Goal: Task Accomplishment & Management: Manage account settings

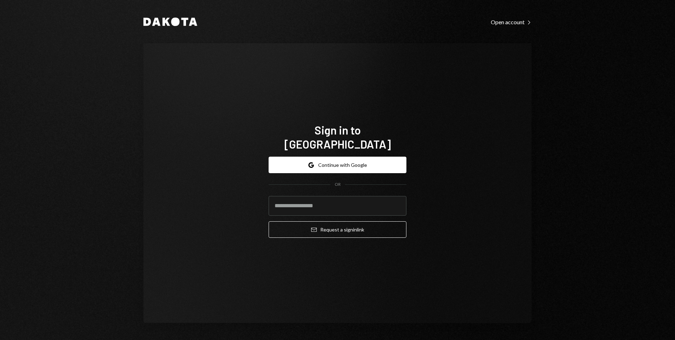
click at [0, 328] on com-1password-button at bounding box center [0, 340] width 0 height 0
type input "**********"
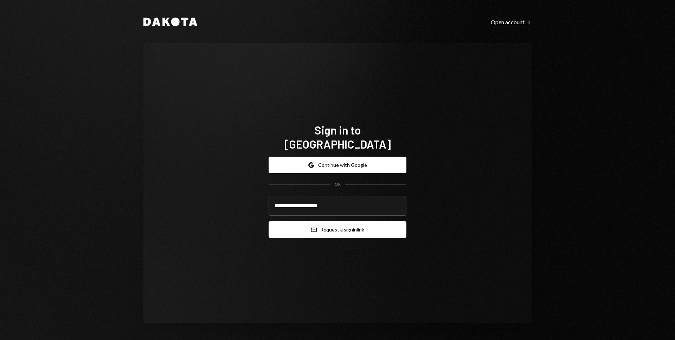
click at [321, 225] on button "Email Request a sign in link" at bounding box center [337, 229] width 138 height 17
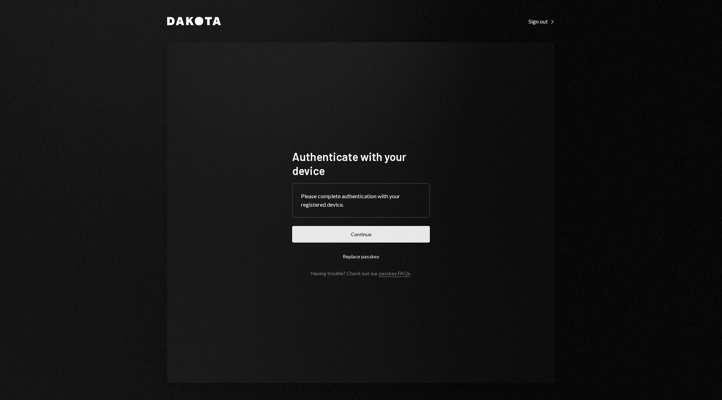
click at [402, 233] on button "Continue" at bounding box center [361, 234] width 138 height 17
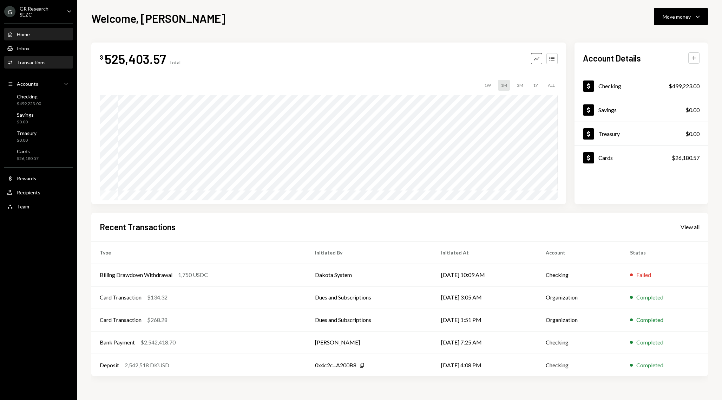
click at [49, 64] on div "Activities Transactions" at bounding box center [38, 62] width 63 height 6
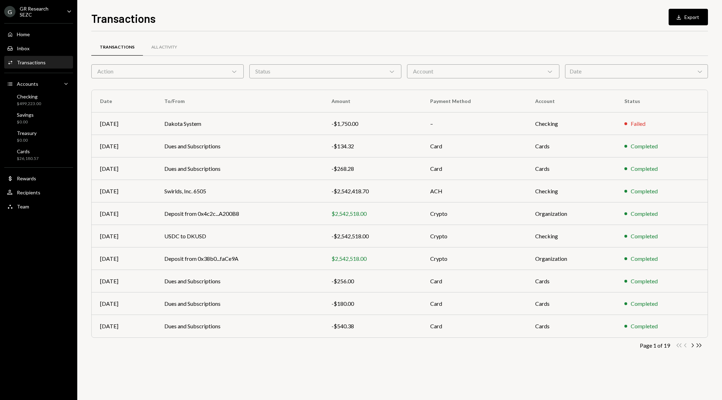
click at [616, 75] on div "Date Chevron Down" at bounding box center [636, 71] width 143 height 14
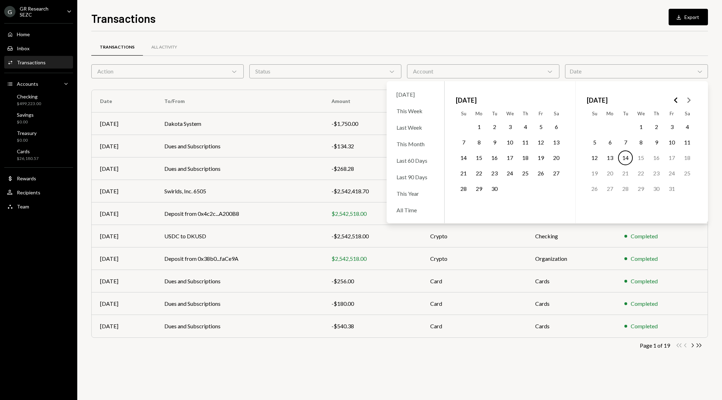
click at [676, 104] on icon "Go to the Previous Month" at bounding box center [676, 100] width 8 height 8
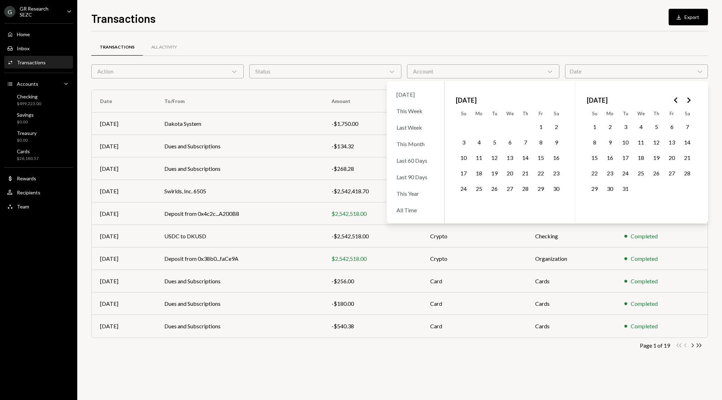
click at [676, 104] on icon "Go to the Previous Month" at bounding box center [676, 100] width 8 height 8
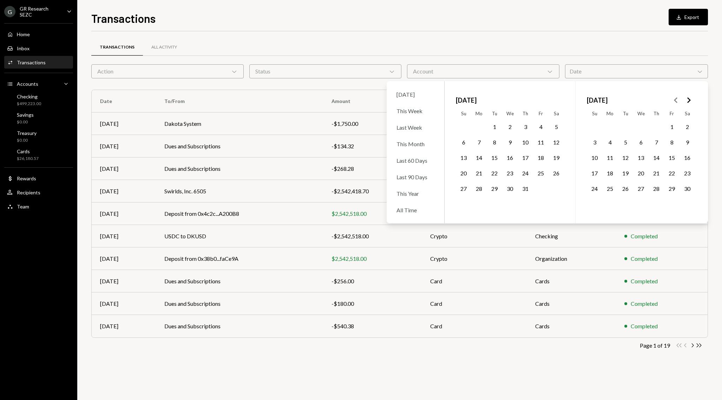
click at [495, 126] on button "1" at bounding box center [494, 126] width 15 height 15
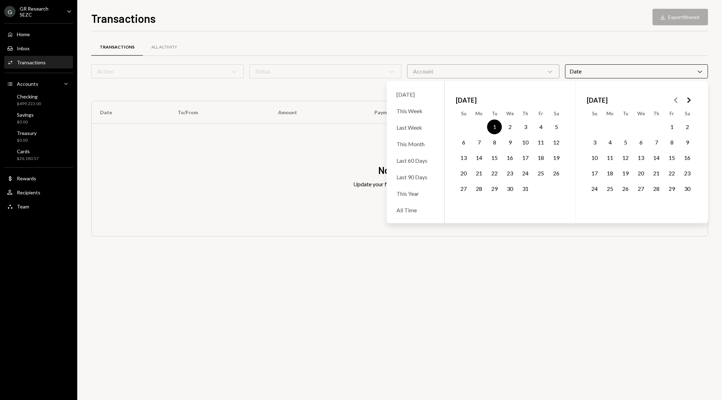
click at [691, 101] on icon "Go to the Next Month" at bounding box center [689, 100] width 8 height 8
click at [497, 187] on button "31" at bounding box center [494, 188] width 15 height 15
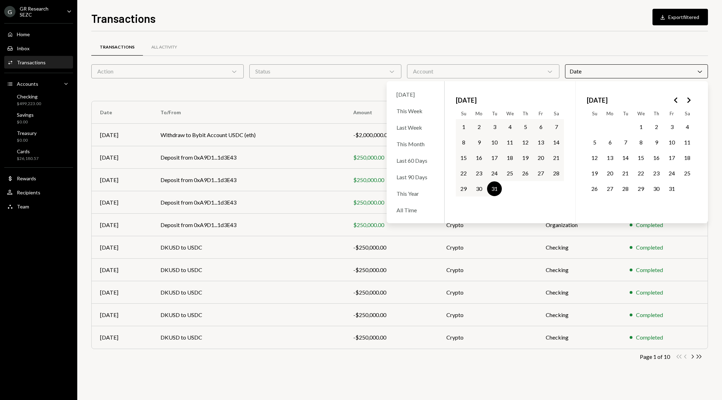
click at [410, 388] on div "Transactions All Activity Action Chevron Down Status Chevron Down Account Chevr…" at bounding box center [399, 215] width 617 height 369
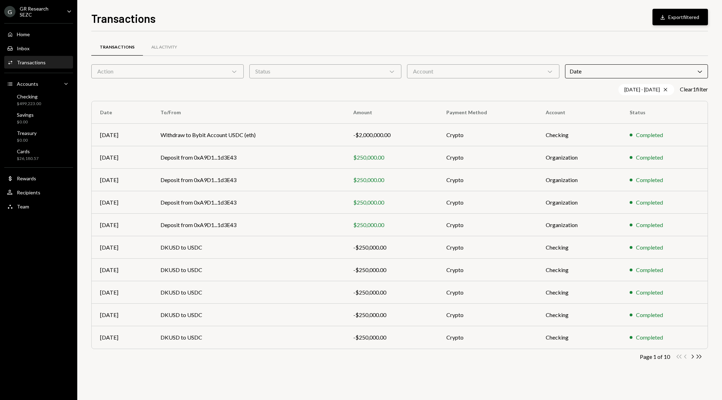
click at [680, 19] on button "Download Export filtered" at bounding box center [681, 17] width 56 height 17
